Goal: Task Accomplishment & Management: Use online tool/utility

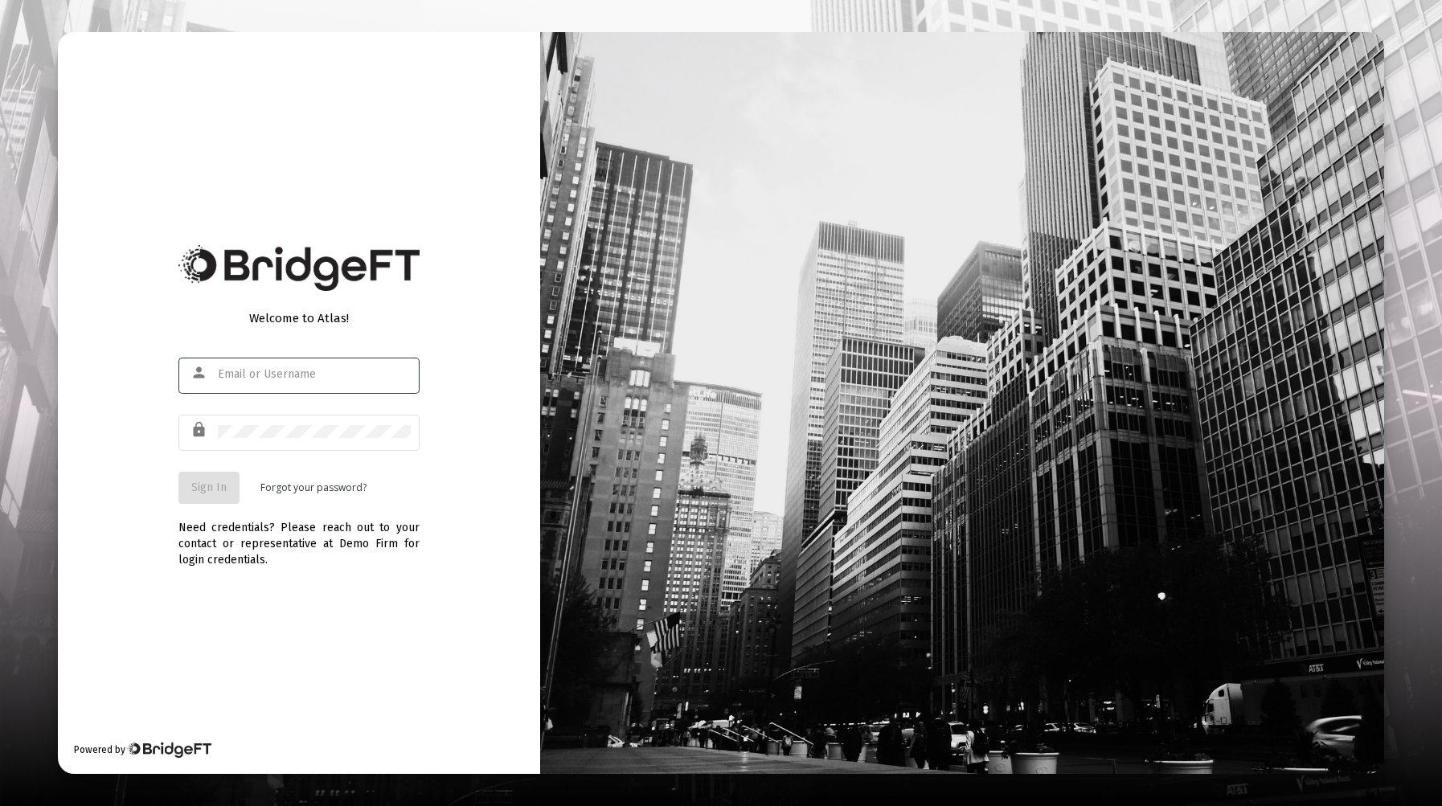
click at [318, 375] on input "text" at bounding box center [314, 374] width 193 height 13
type input "[PERSON_NAME][EMAIL_ADDRESS][DOMAIN_NAME]"
click at [219, 486] on span "Sign In" at bounding box center [208, 488] width 35 height 14
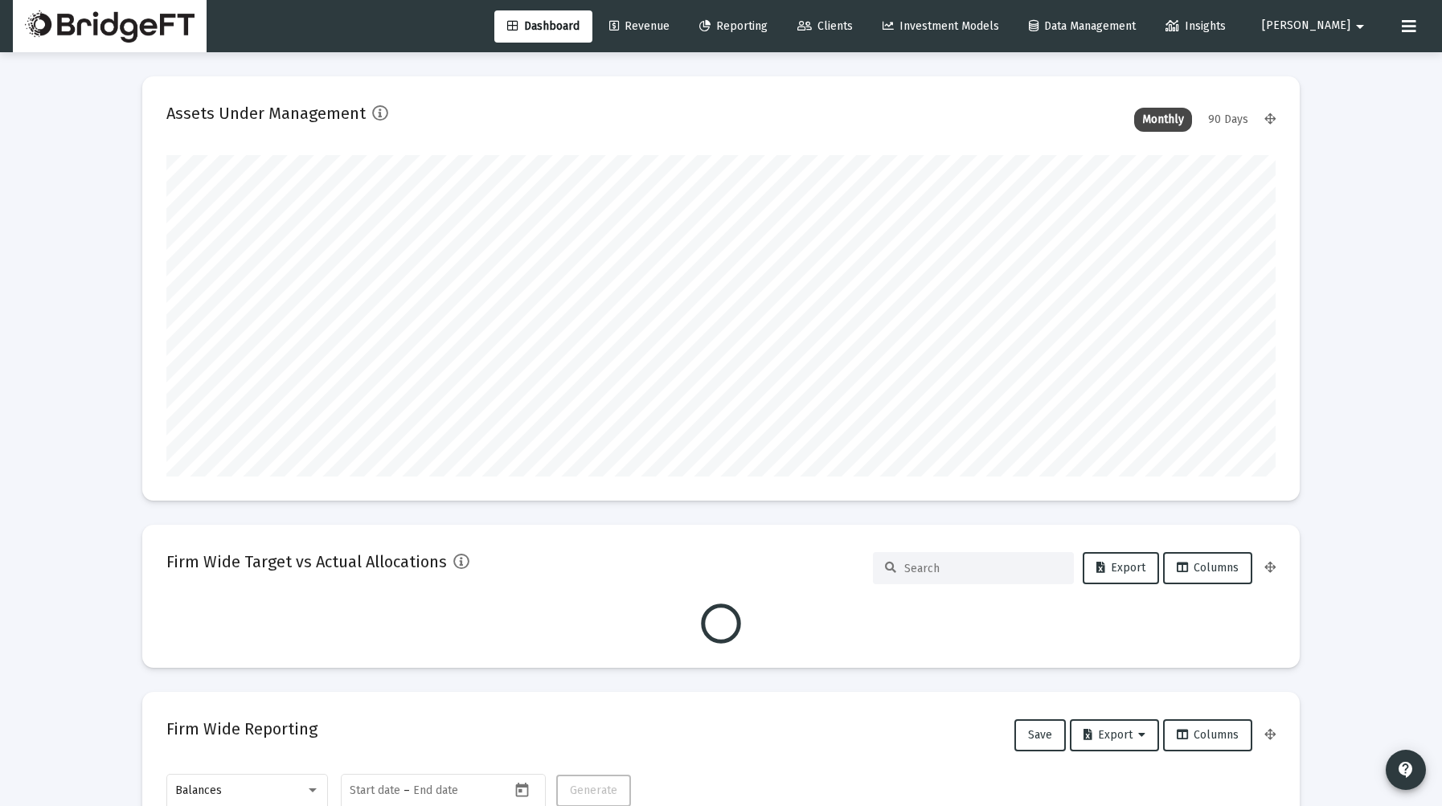
scroll to position [322, 597]
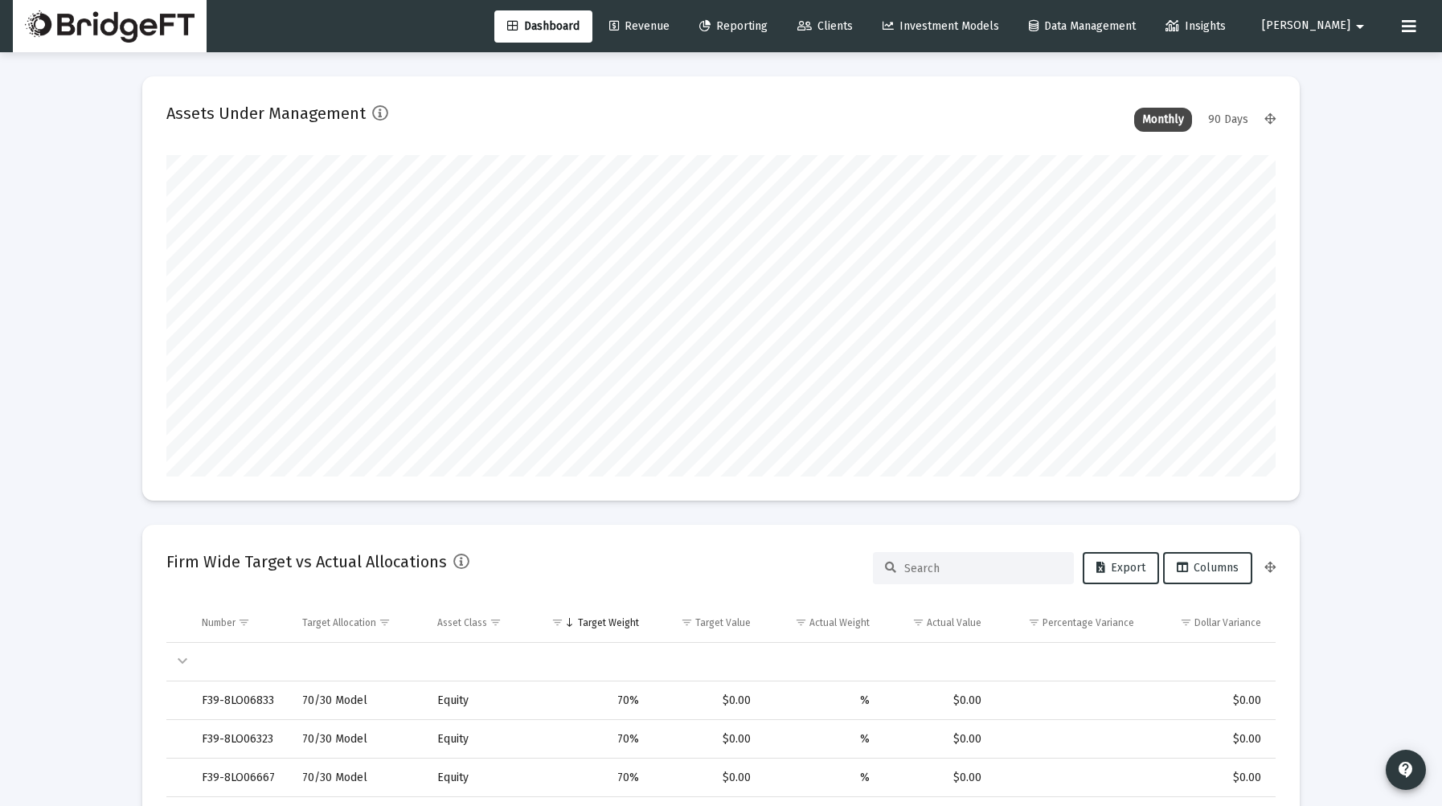
type input "[DATE]"
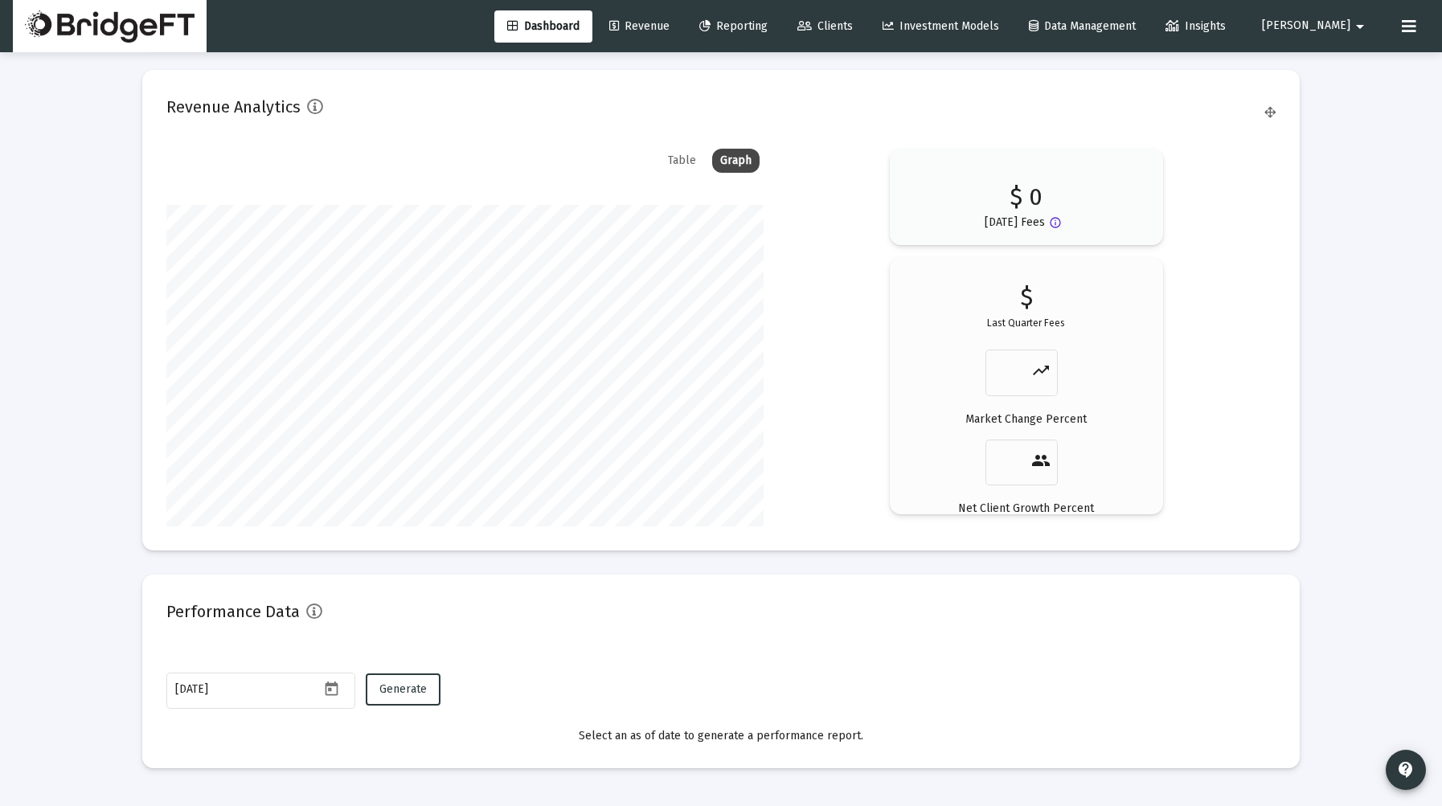
scroll to position [2637, 0]
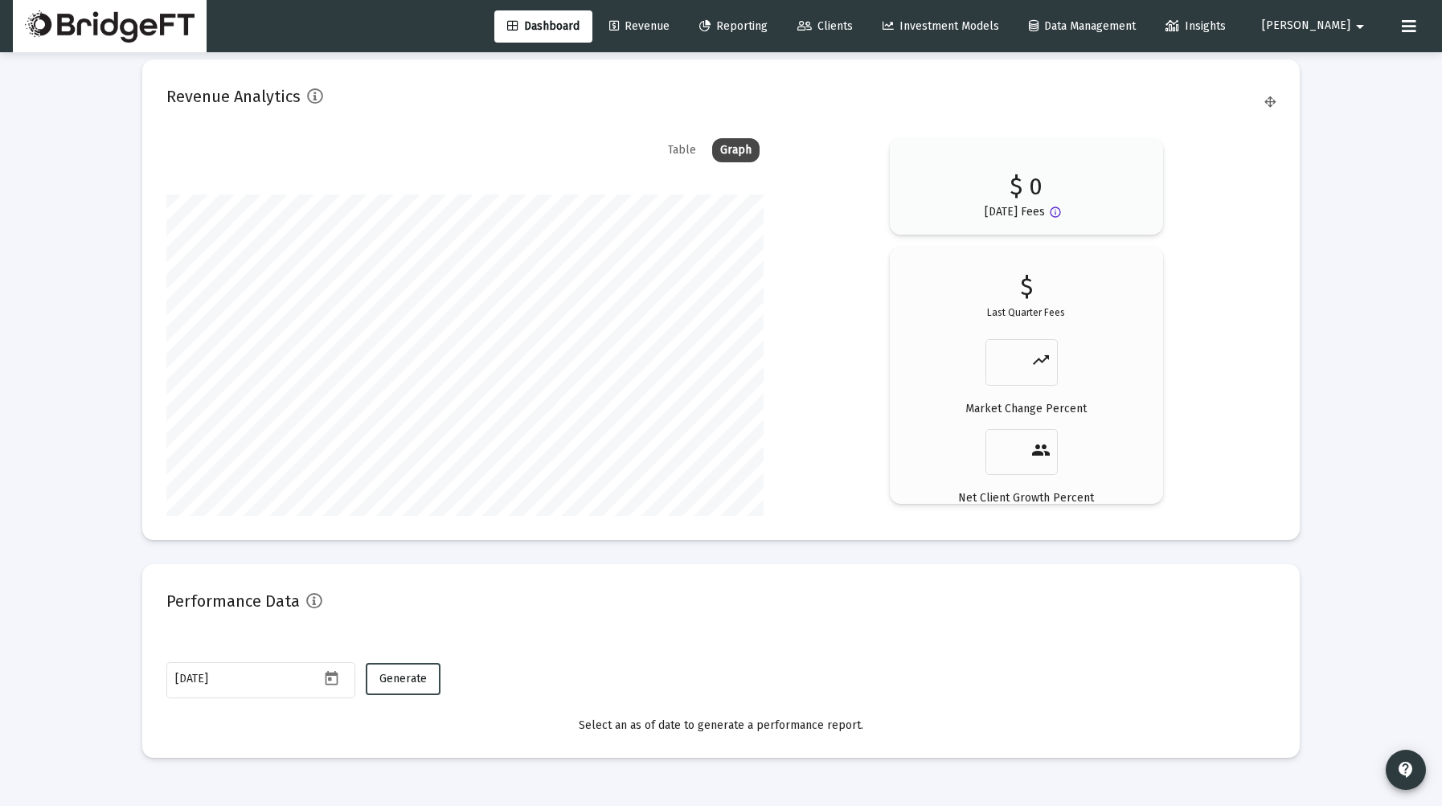
click at [408, 683] on span "Generate" at bounding box center [402, 679] width 47 height 14
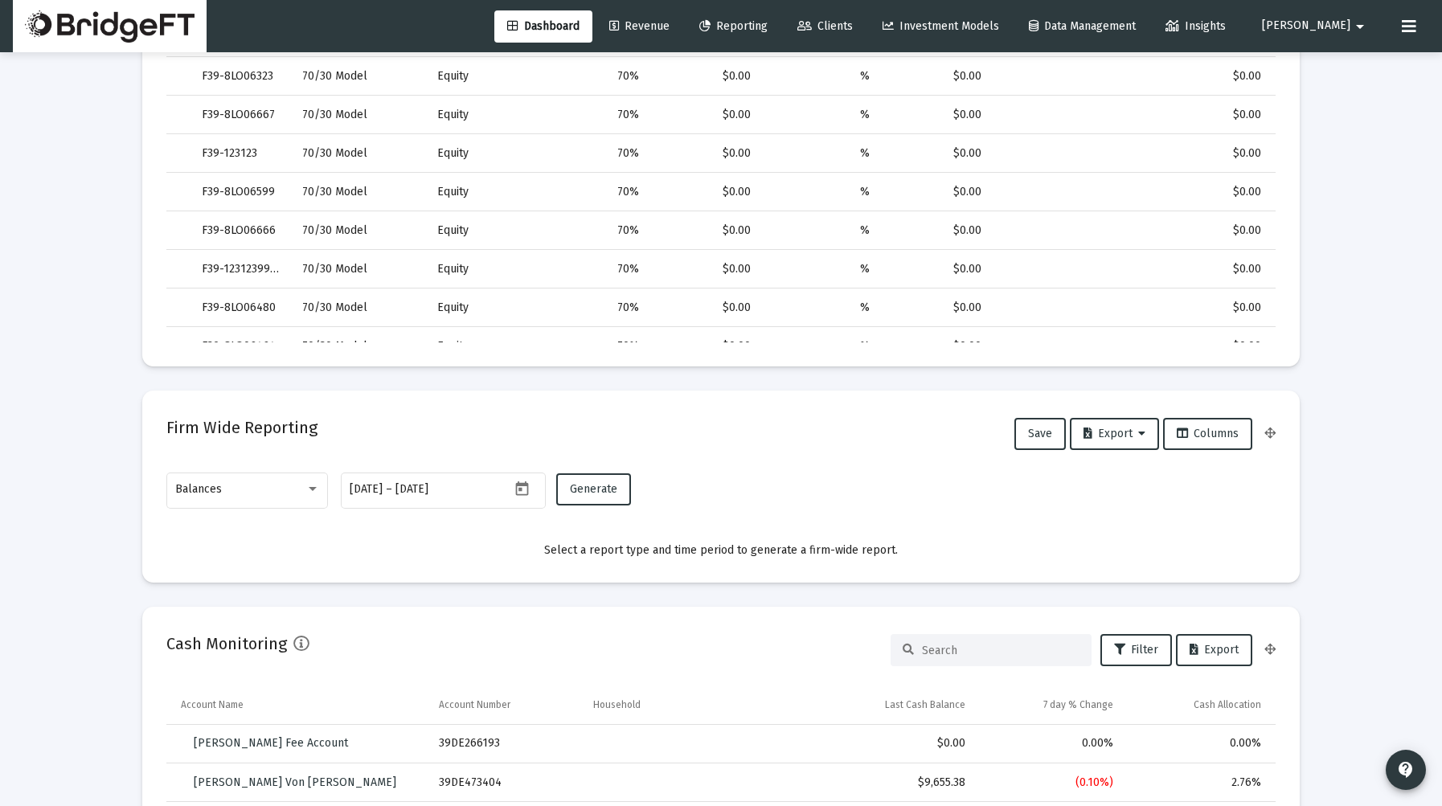
scroll to position [661, 0]
click at [524, 490] on icon "Open calendar" at bounding box center [522, 491] width 17 height 17
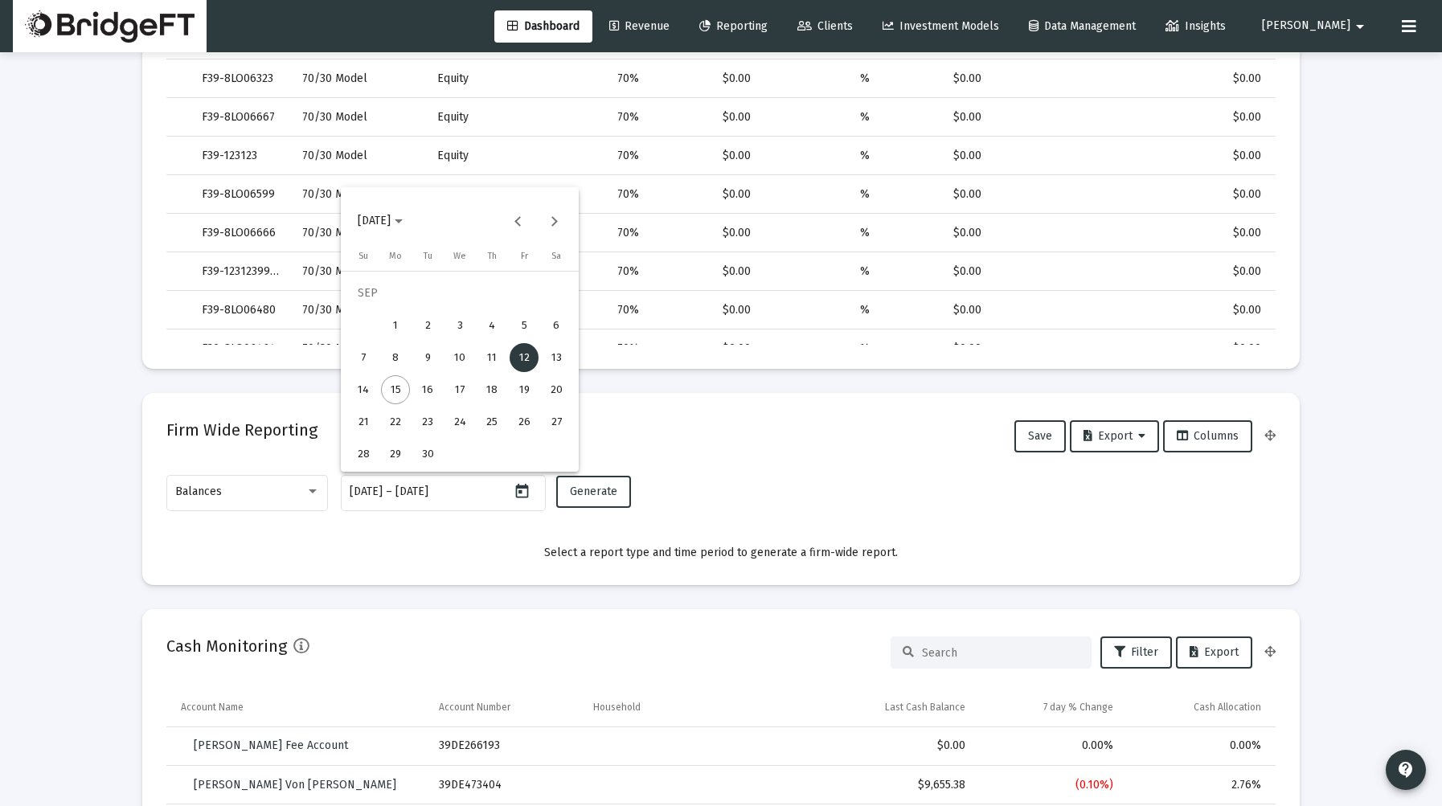
click at [382, 362] on div "8" at bounding box center [395, 357] width 29 height 29
type input "[DATE]"
click at [522, 358] on div "12" at bounding box center [524, 357] width 29 height 29
type input "[DATE]"
click at [305, 498] on div "Balances" at bounding box center [247, 491] width 145 height 39
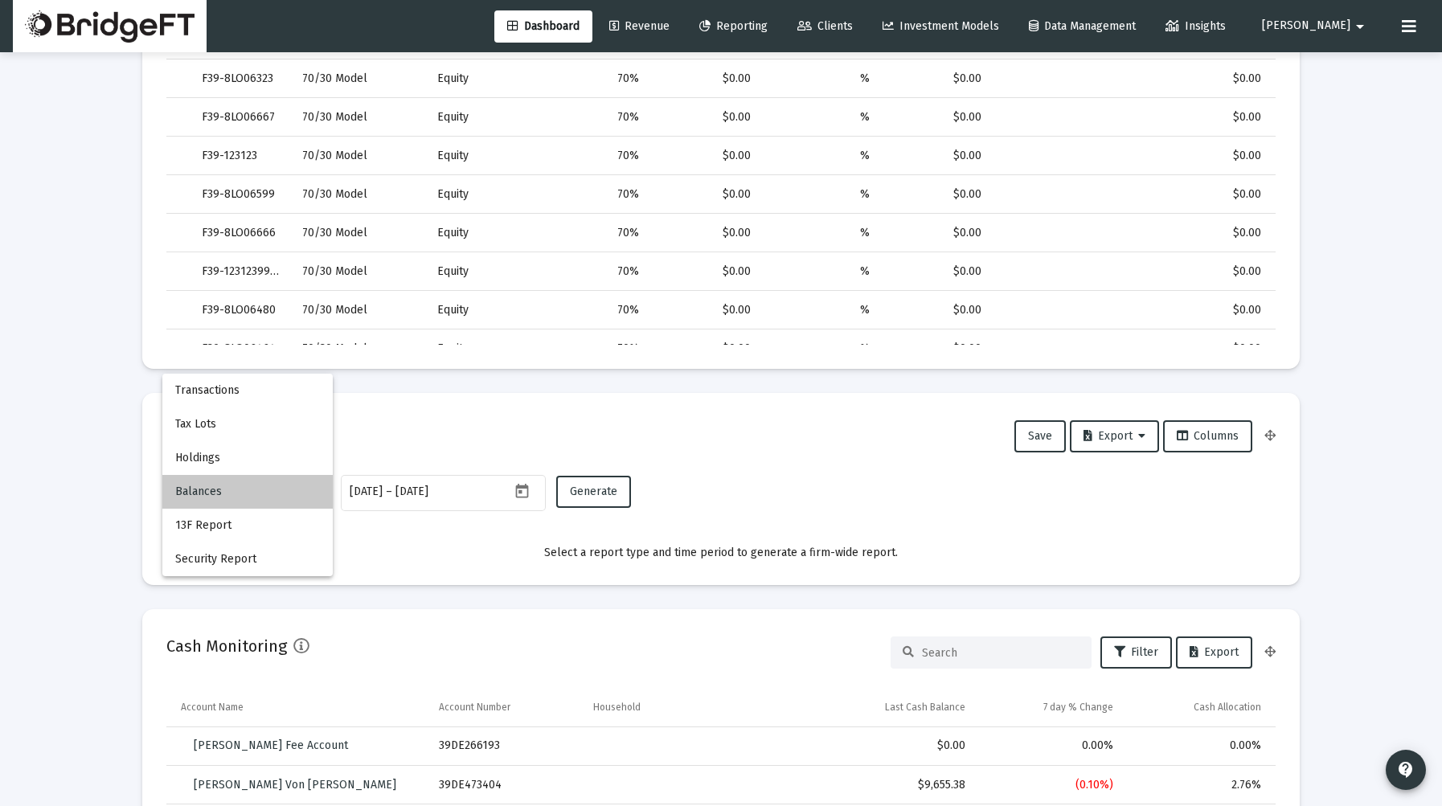
click at [305, 498] on span "Balances" at bounding box center [247, 492] width 145 height 34
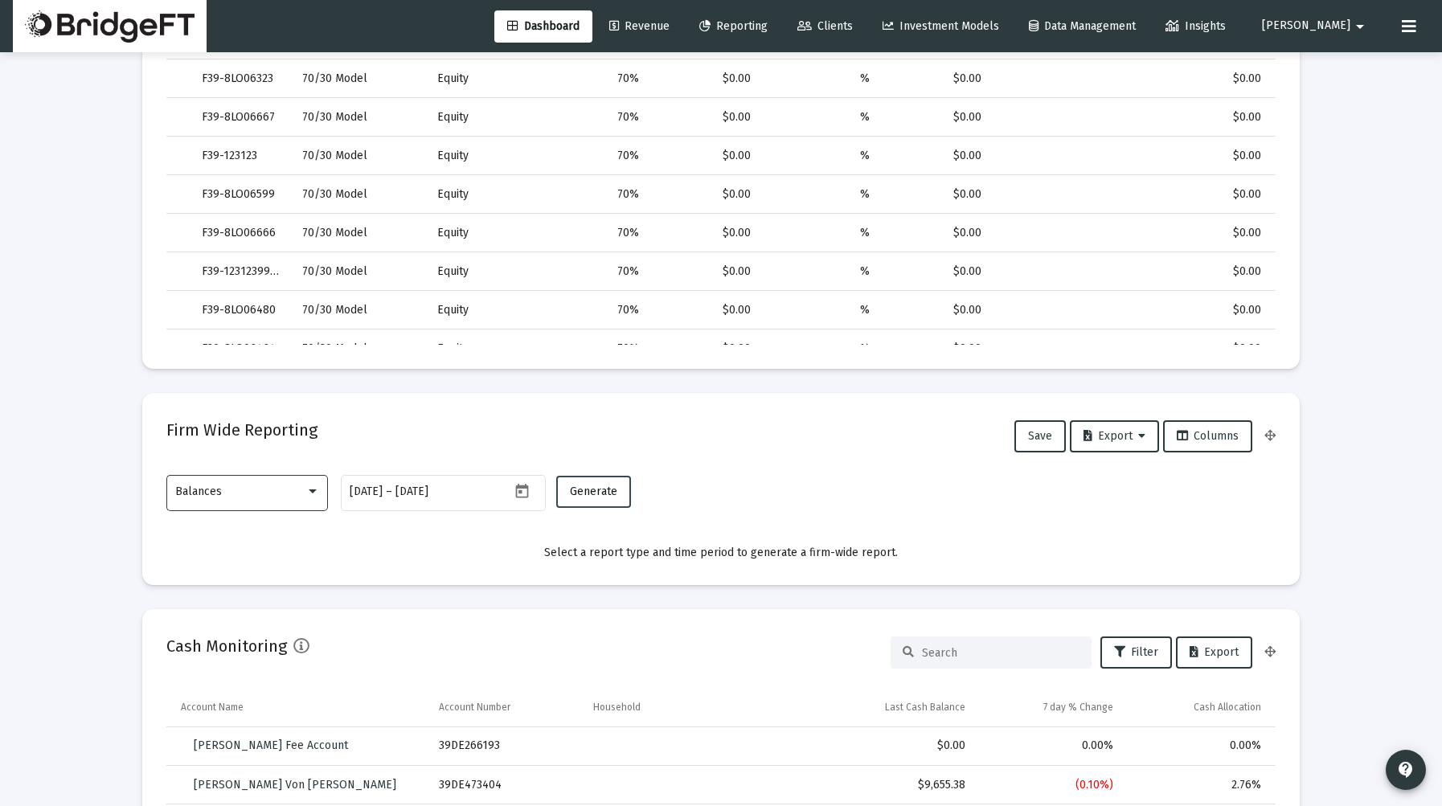
click at [610, 501] on button "Generate" at bounding box center [593, 492] width 75 height 32
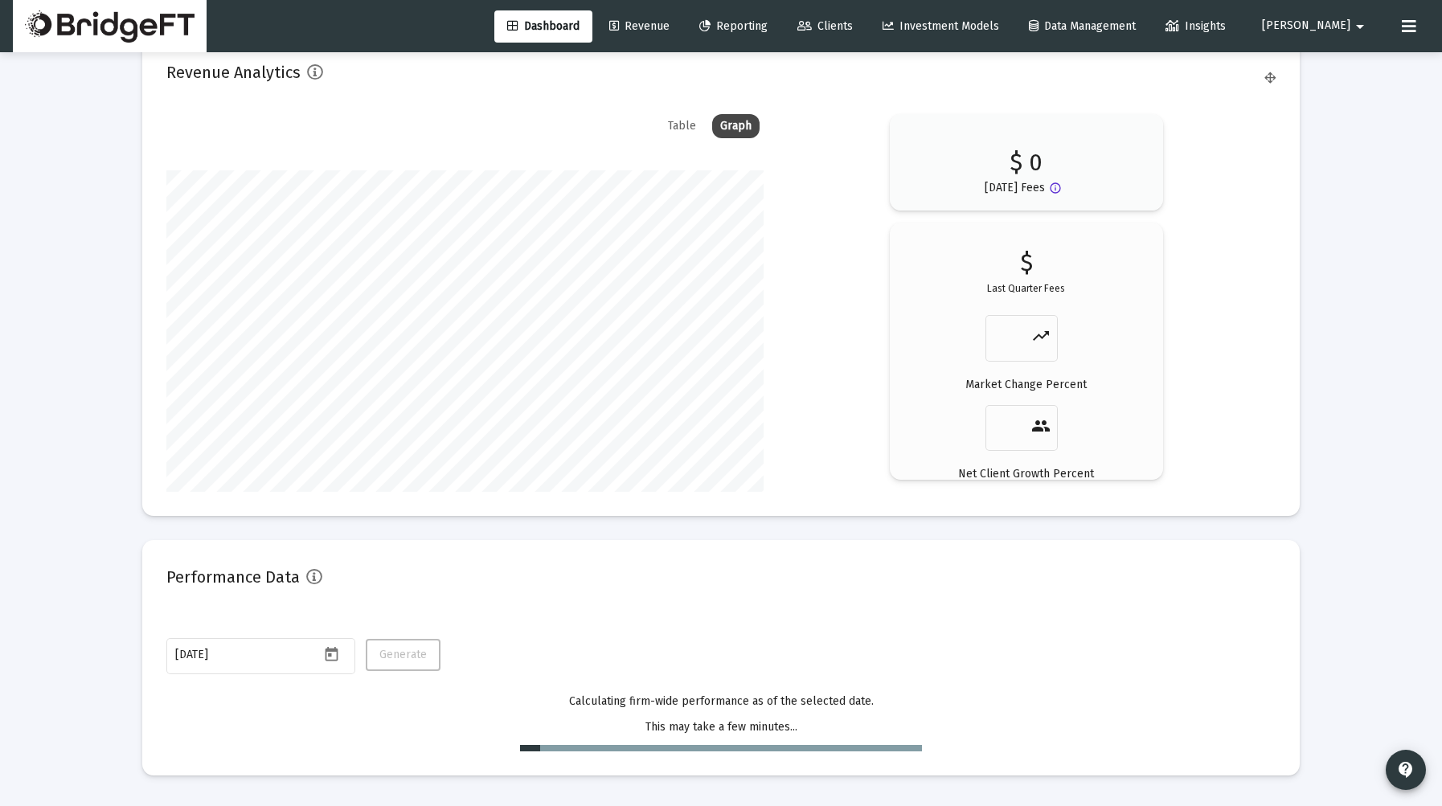
scroll to position [3048, 0]
